Goal: Navigation & Orientation: Go to known website

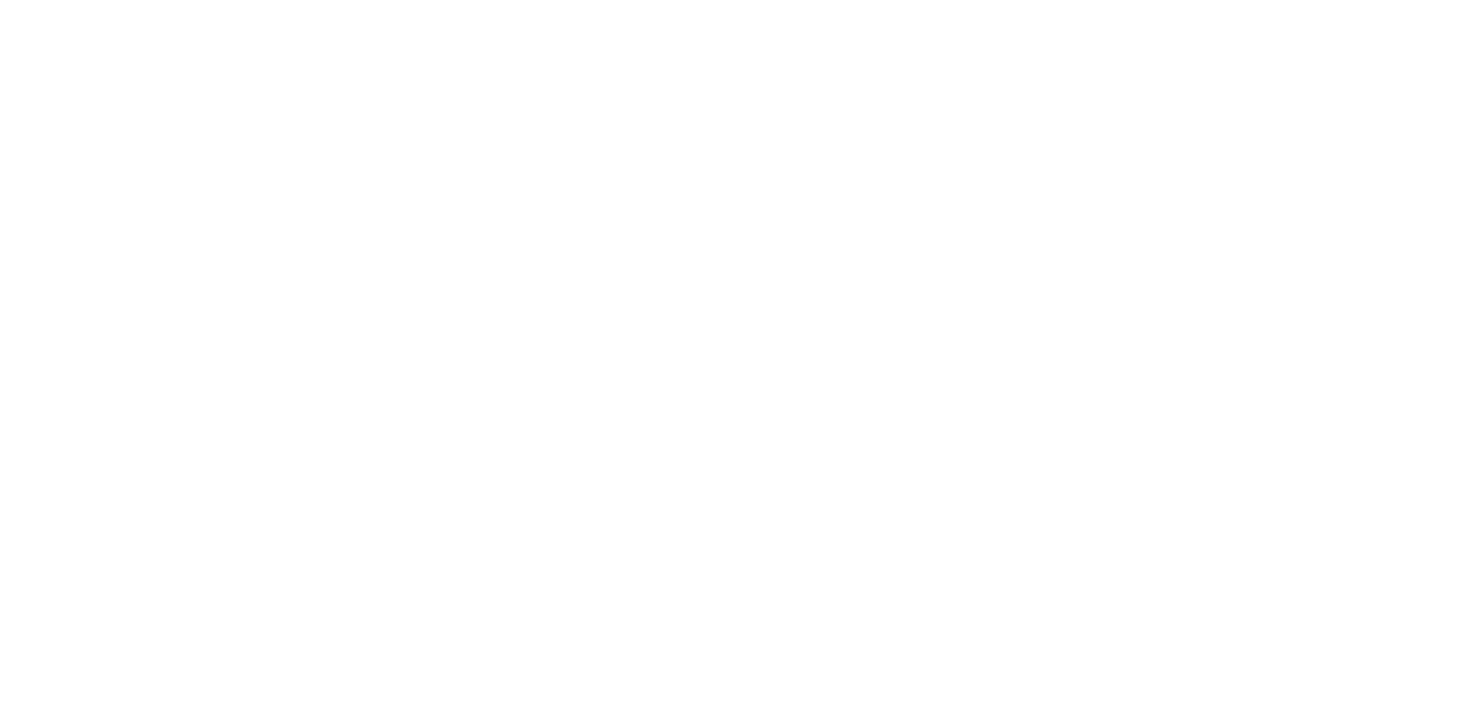
click at [903, 232] on div at bounding box center [737, 358] width 1474 height 717
